Goal: Information Seeking & Learning: Learn about a topic

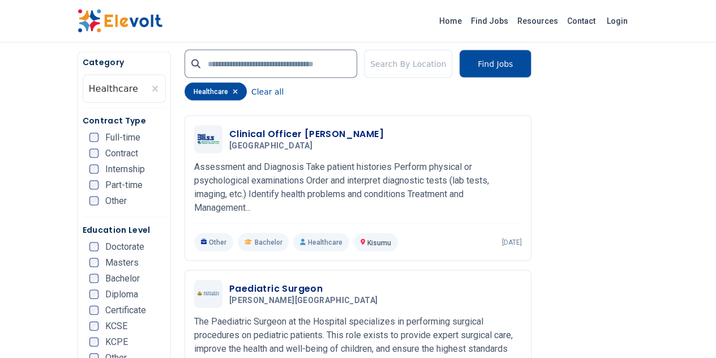
scroll to position [1078, 0]
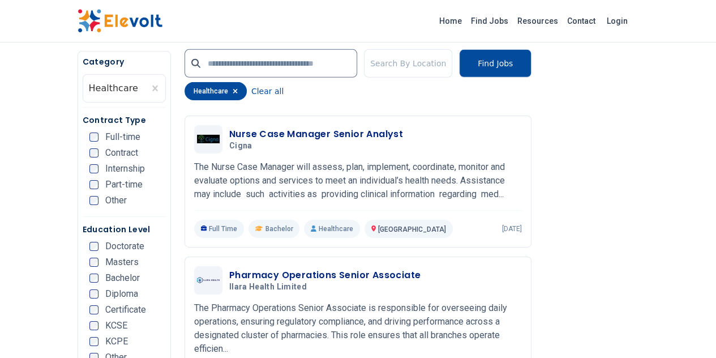
scroll to position [1957, 0]
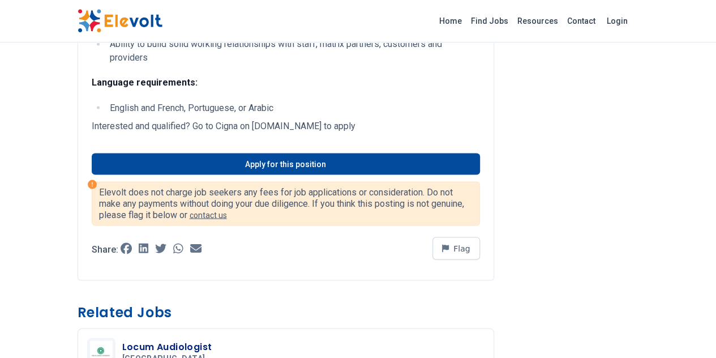
scroll to position [970, 0]
